Goal: Information Seeking & Learning: Learn about a topic

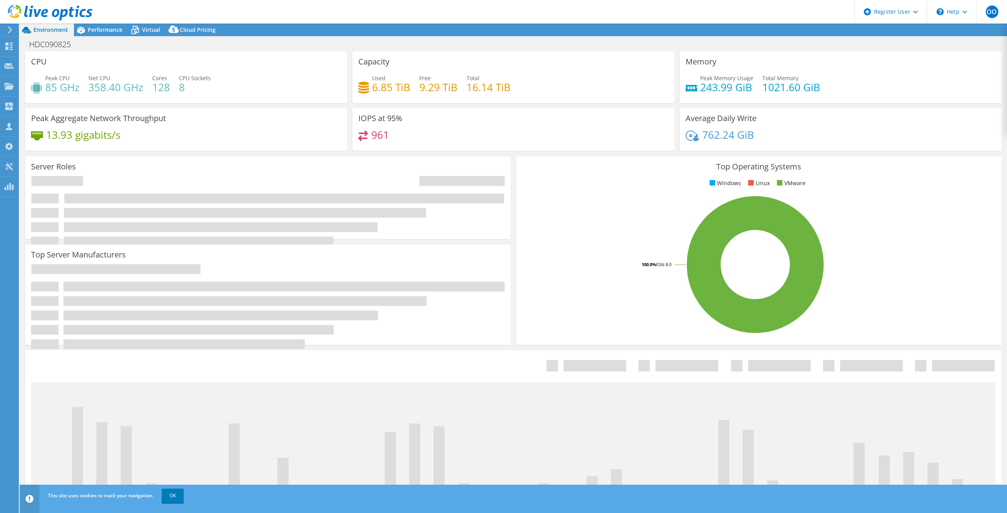
select select "USD"
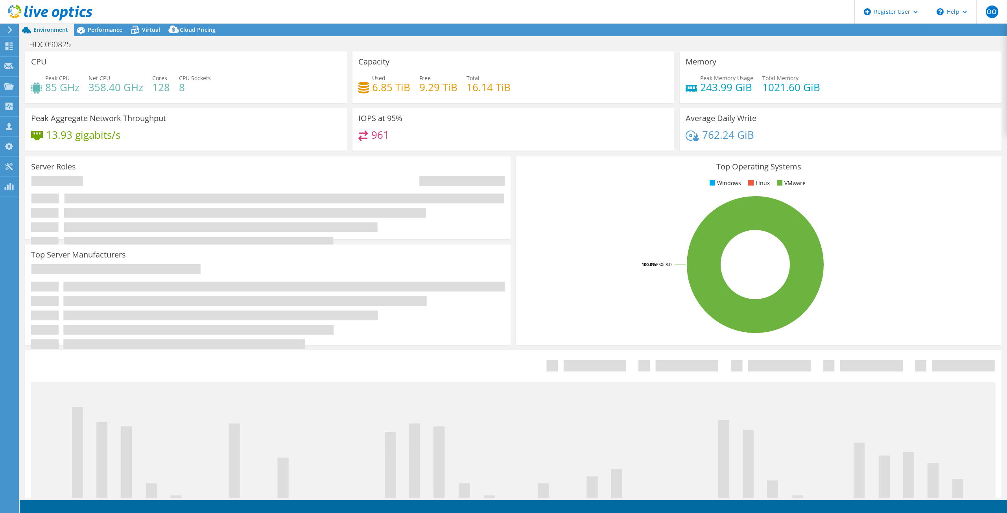
select select "USD"
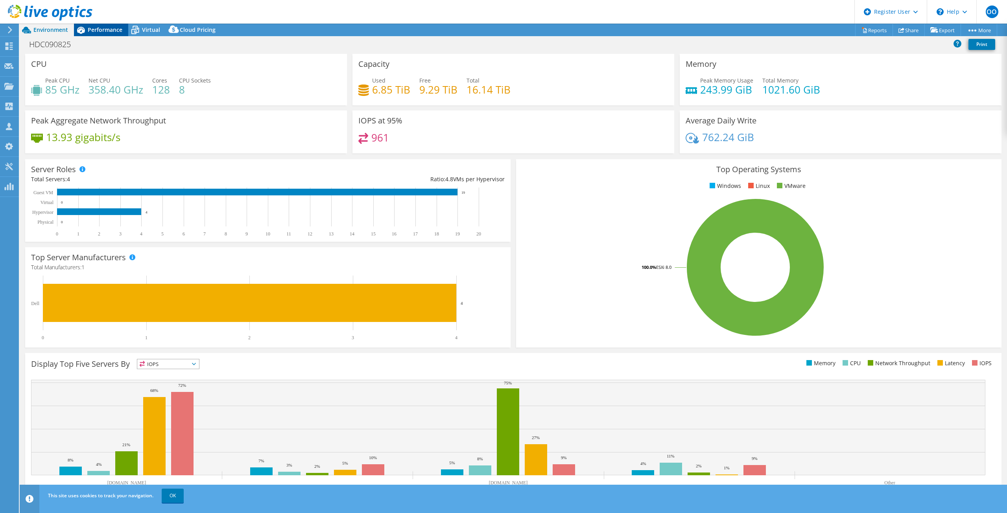
click at [95, 33] on div "Performance" at bounding box center [101, 30] width 54 height 13
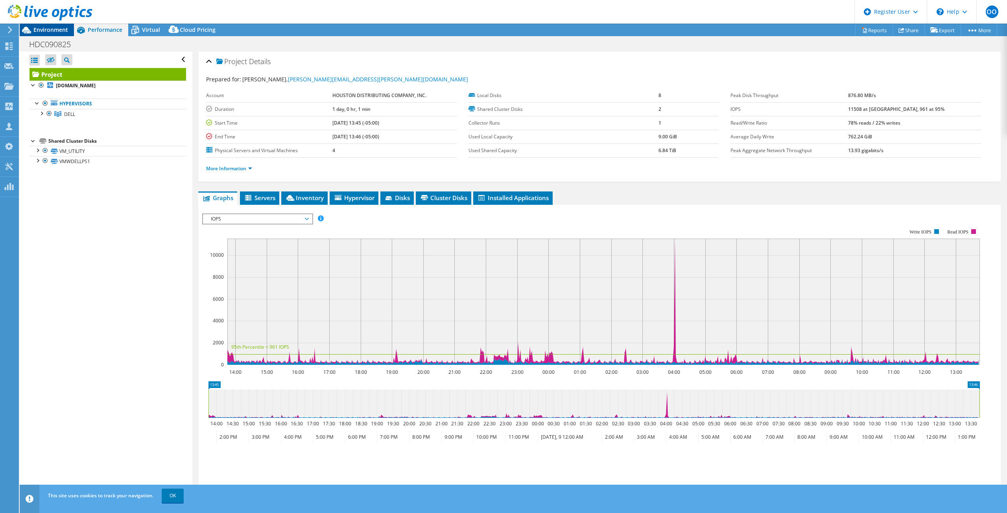
click at [58, 28] on span "Environment" at bounding box center [50, 29] width 35 height 7
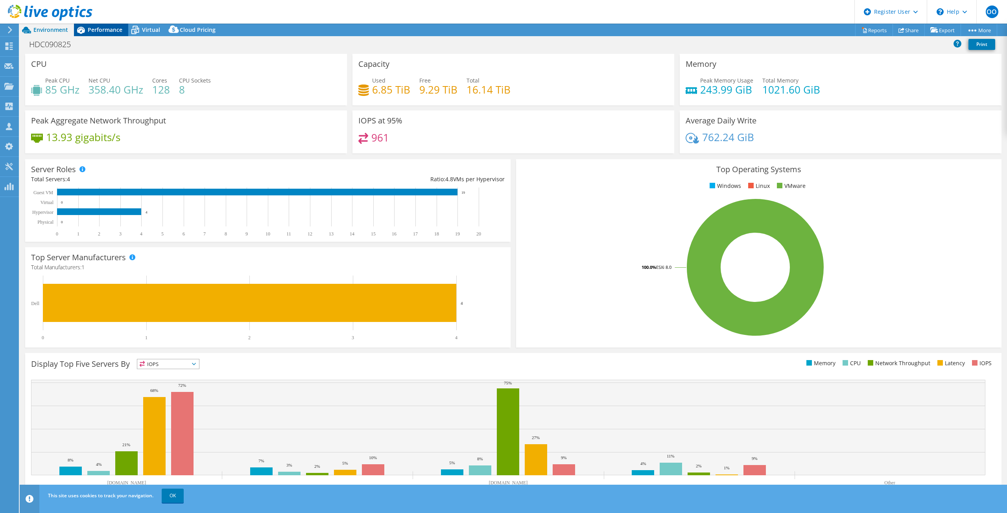
click at [93, 30] on span "Performance" at bounding box center [105, 29] width 35 height 7
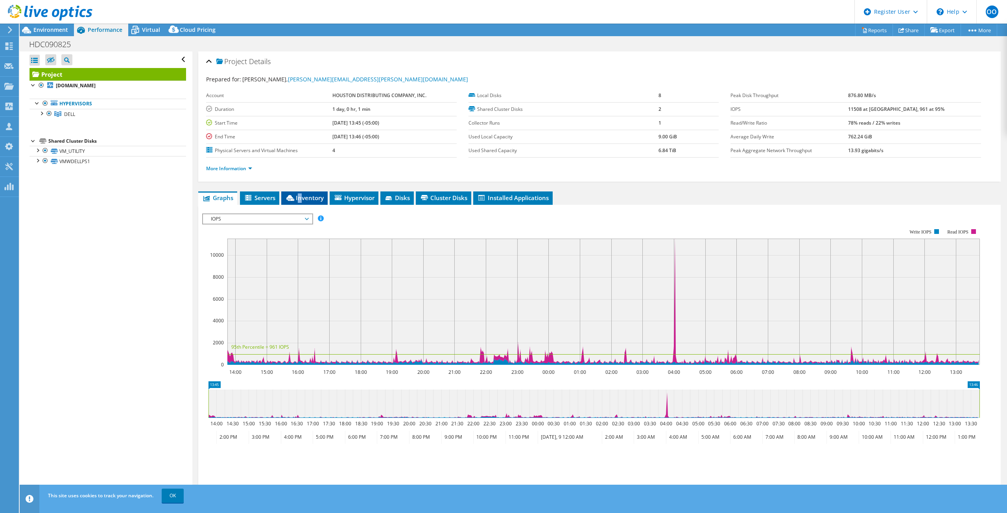
click at [301, 201] on li "Inventory" at bounding box center [304, 198] width 46 height 13
